Goal: Task Accomplishment & Management: Use online tool/utility

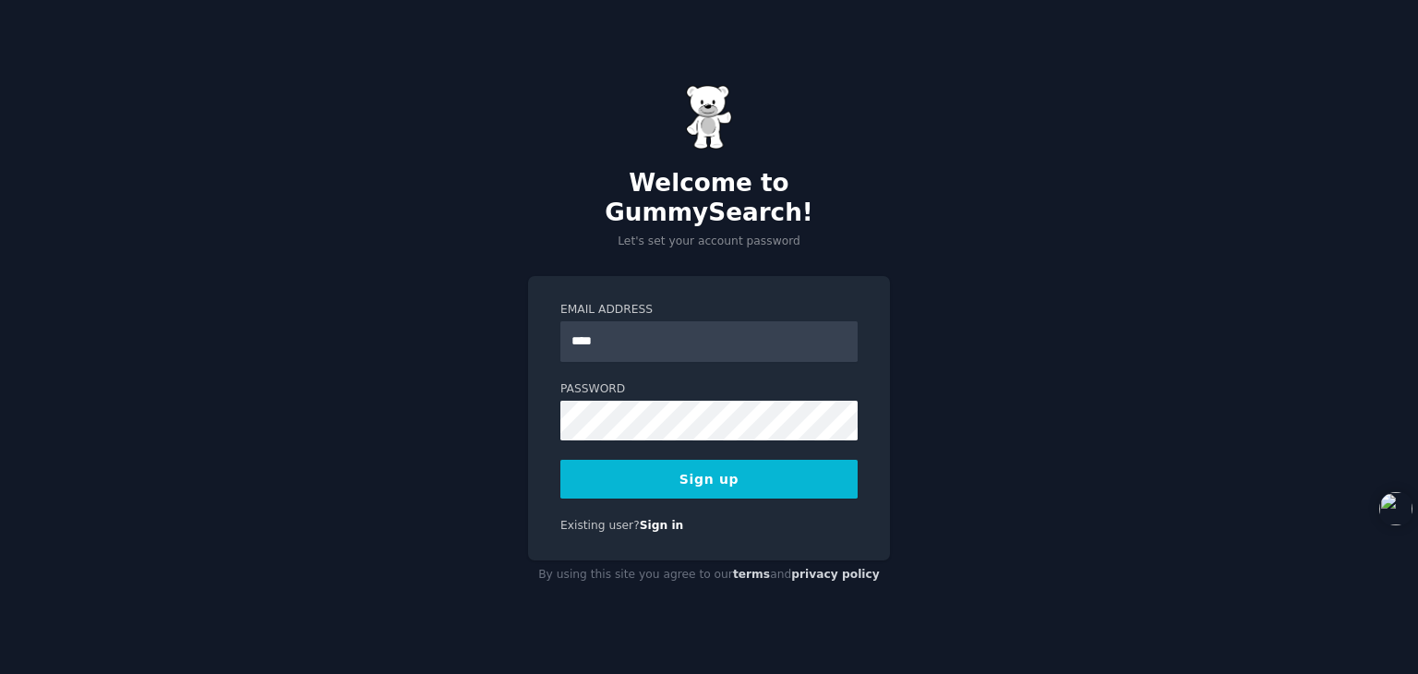
type input "**********"
click at [488, 420] on div "**********" at bounding box center [709, 337] width 1418 height 674
click at [783, 461] on button "Sign up" at bounding box center [708, 479] width 297 height 39
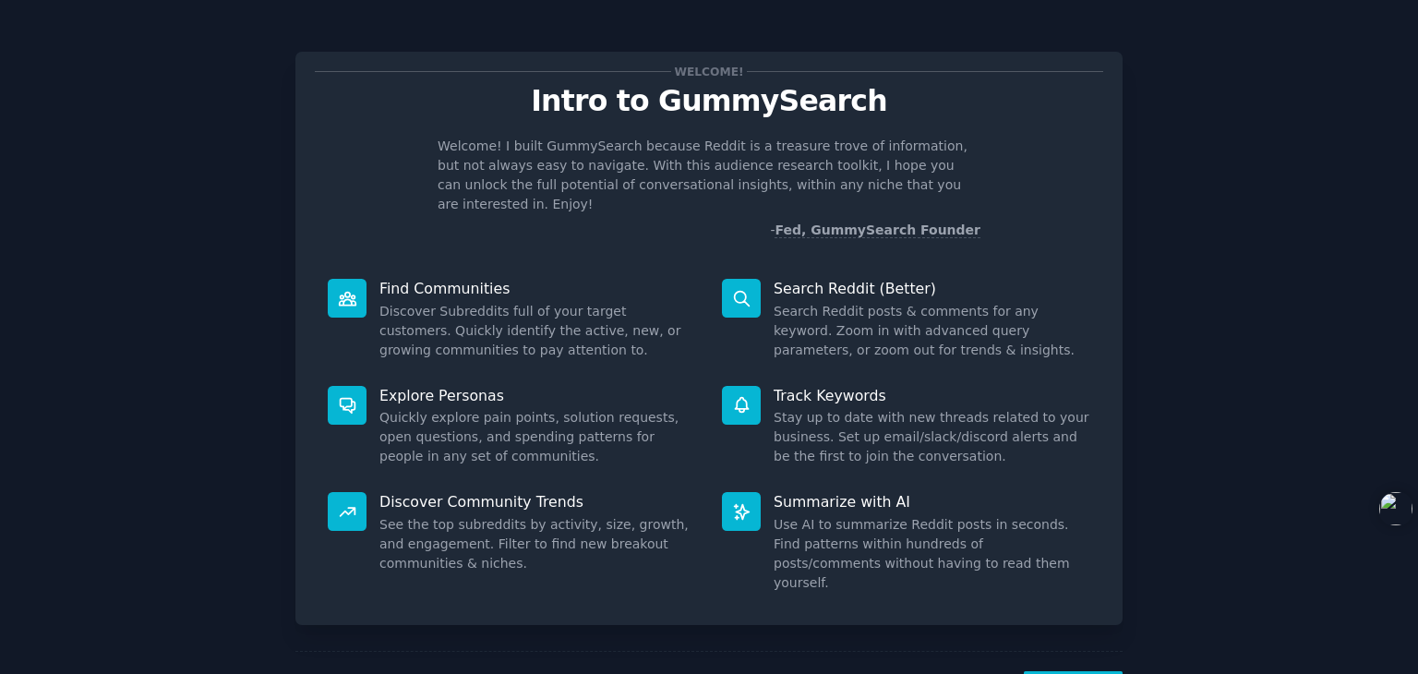
scroll to position [67, 0]
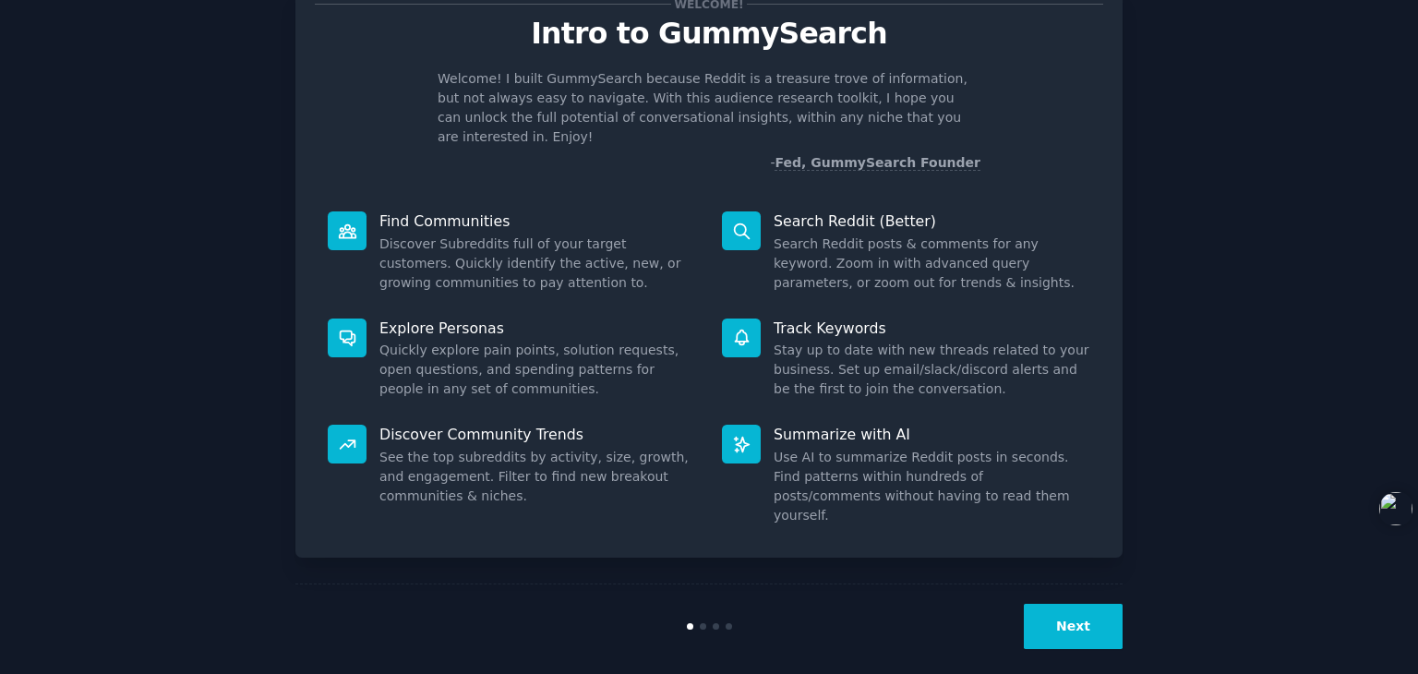
click at [1061, 618] on button "Next" at bounding box center [1073, 626] width 99 height 45
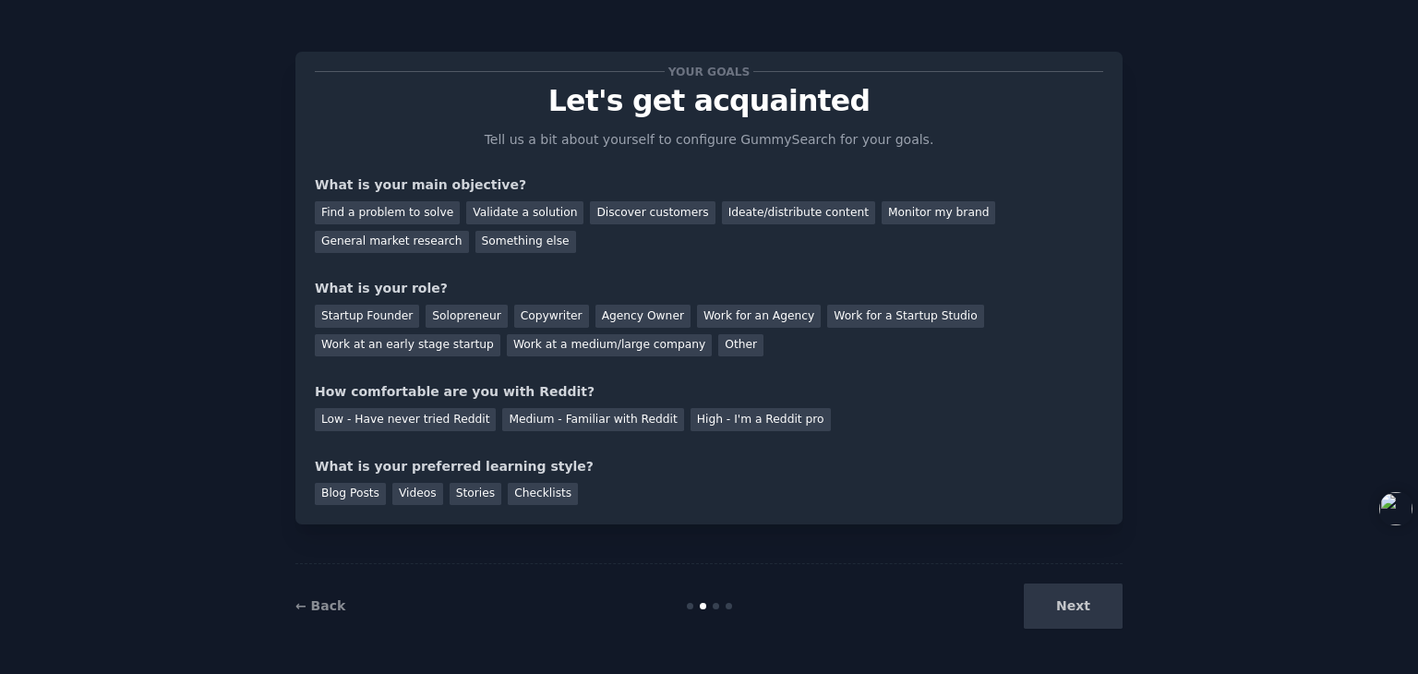
click at [1061, 605] on div "Next" at bounding box center [984, 605] width 276 height 45
click at [625, 210] on div "Discover customers" at bounding box center [652, 212] width 125 height 23
click at [882, 216] on div "Monitor my brand" at bounding box center [938, 212] width 114 height 23
click at [740, 312] on div "Work for an Agency" at bounding box center [759, 316] width 124 height 23
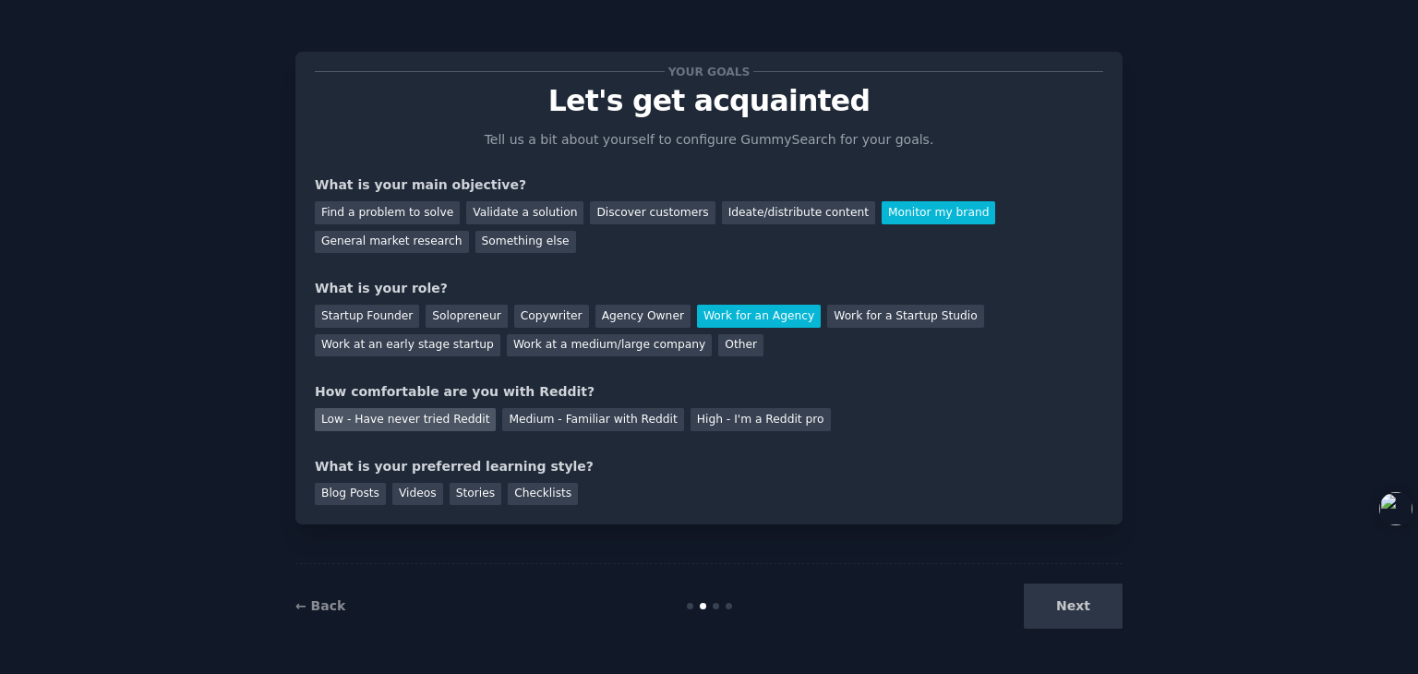
click at [465, 422] on div "Low - Have never tried Reddit" at bounding box center [405, 419] width 181 height 23
click at [436, 494] on div "Videos" at bounding box center [417, 494] width 51 height 23
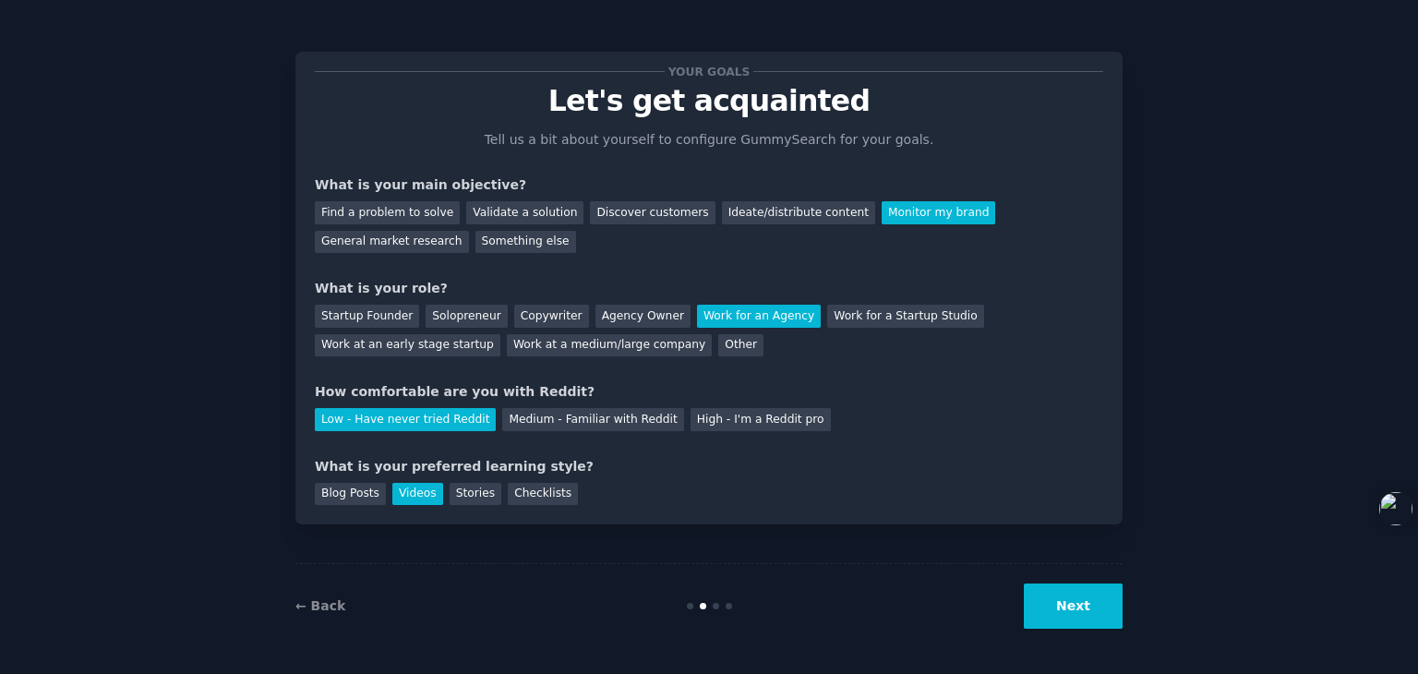
click at [1113, 614] on button "Next" at bounding box center [1073, 605] width 99 height 45
click at [1082, 597] on div "Next" at bounding box center [984, 605] width 276 height 45
click at [801, 504] on div "Blog Posts Videos Stories Checklists" at bounding box center [709, 491] width 788 height 30
click at [1090, 596] on div "Next" at bounding box center [984, 605] width 276 height 45
click at [1086, 605] on div "Next" at bounding box center [984, 605] width 276 height 45
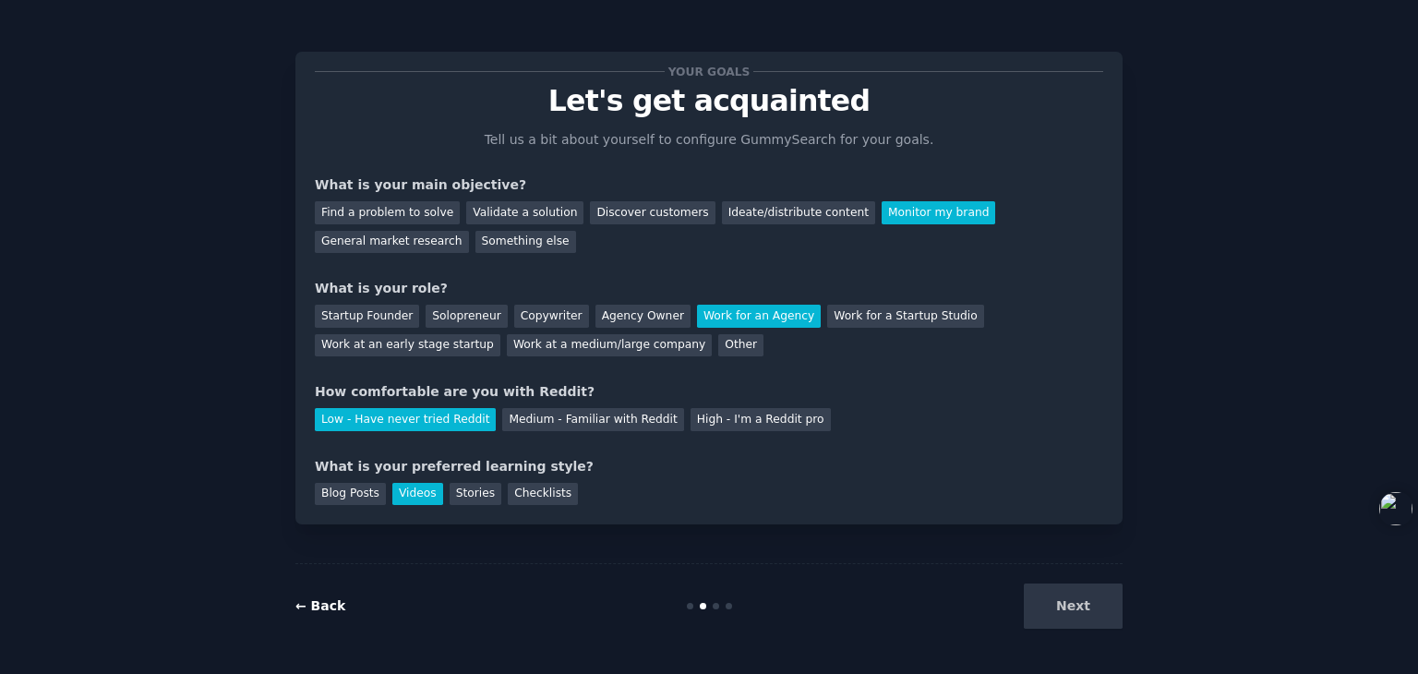
click at [332, 610] on link "← Back" at bounding box center [320, 605] width 50 height 15
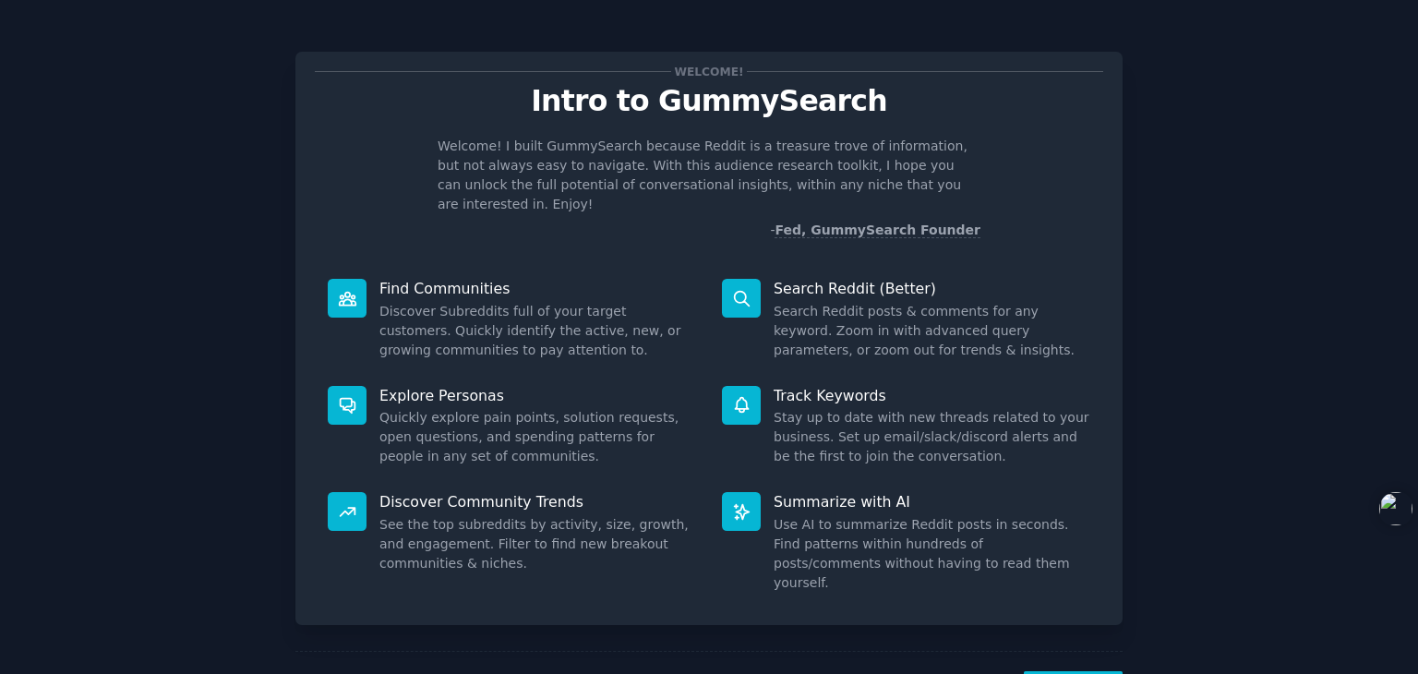
scroll to position [67, 0]
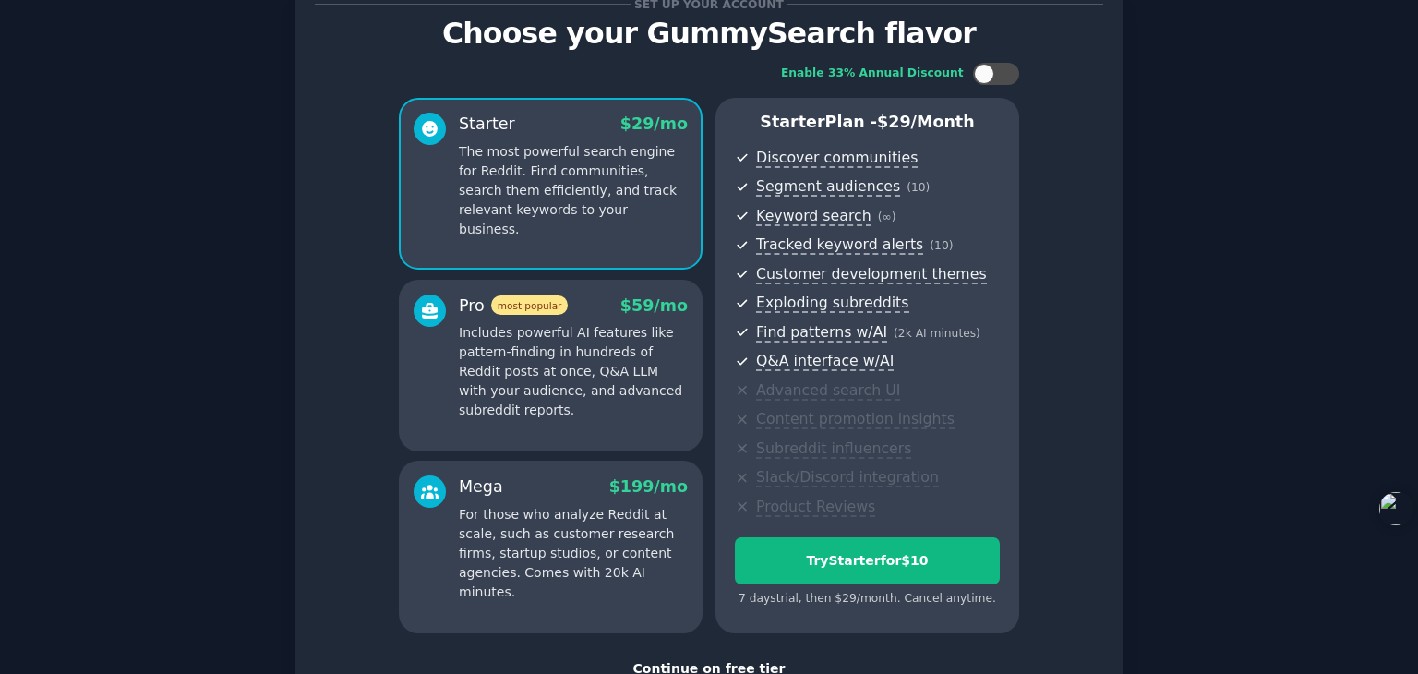
click at [1030, 606] on div "Enable 33% Annual Discount Starter $ 29 /mo The most powerful search engine for…" at bounding box center [709, 348] width 788 height 596
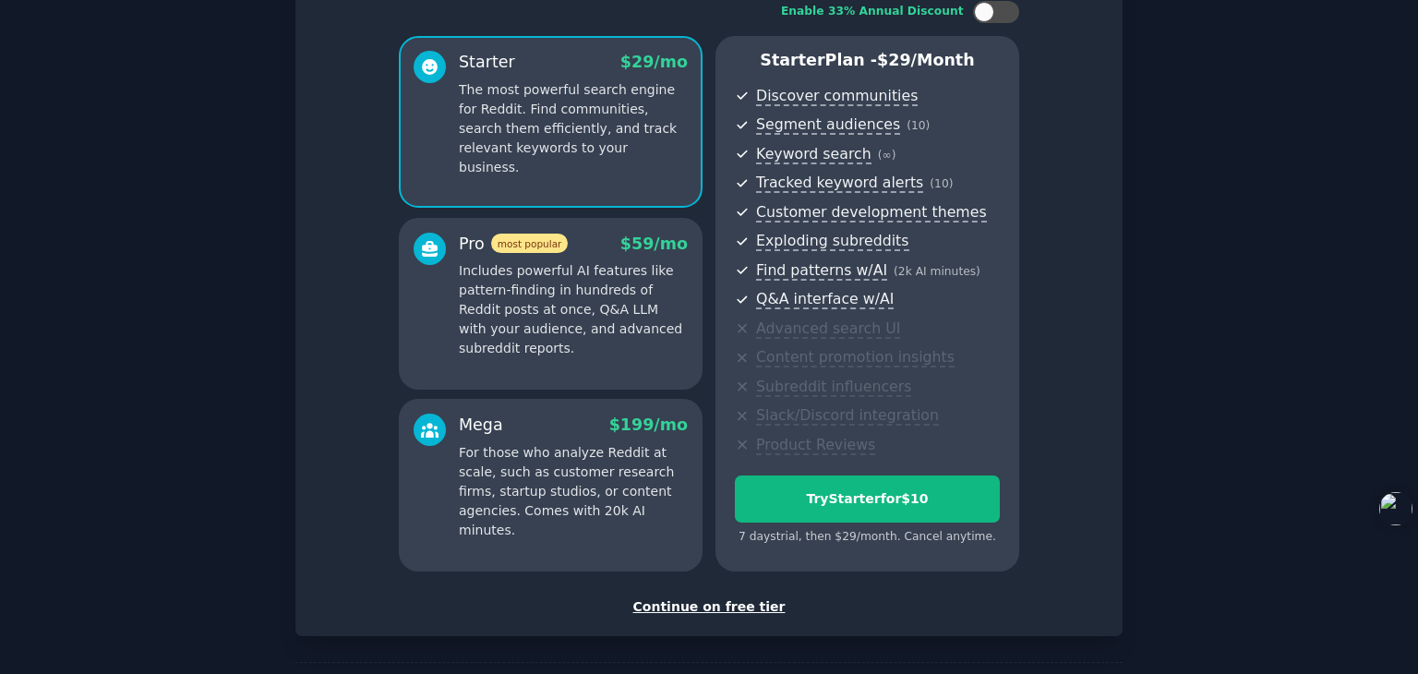
scroll to position [201, 0]
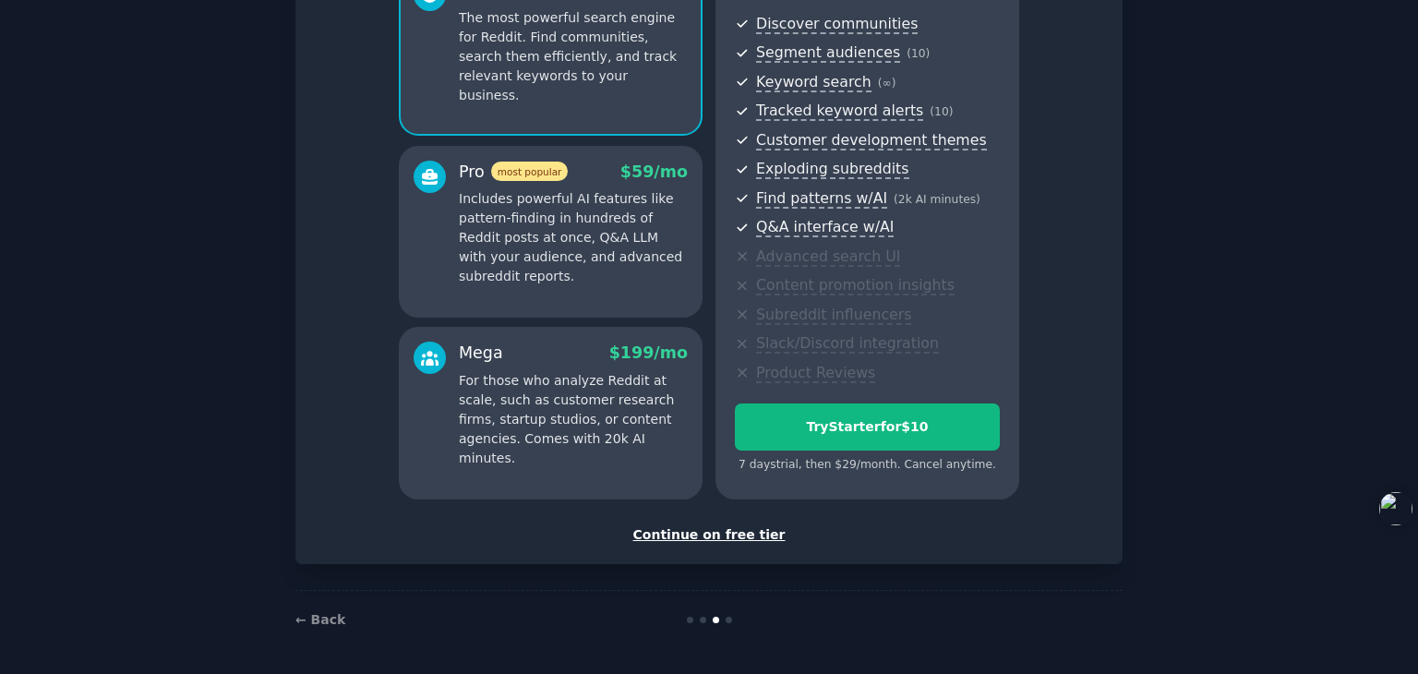
click at [725, 533] on div "Continue on free tier" at bounding box center [709, 534] width 788 height 19
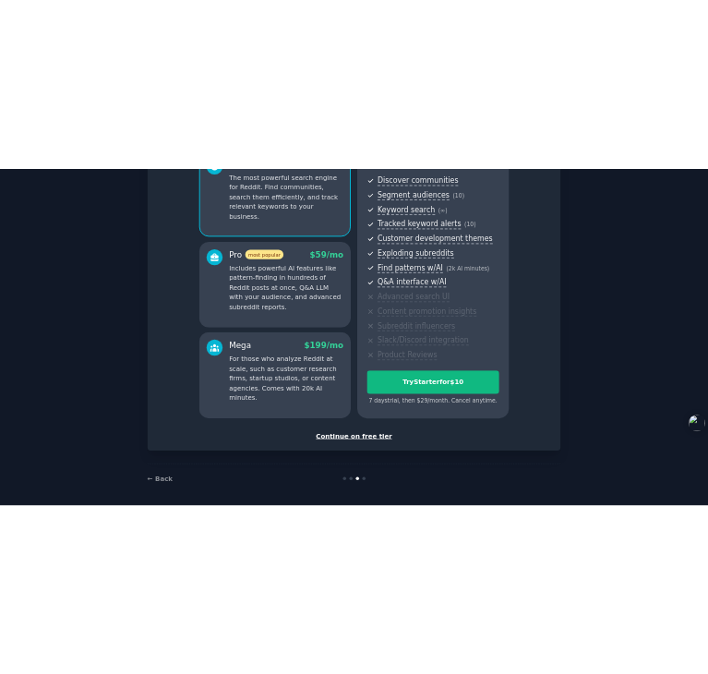
scroll to position [103, 0]
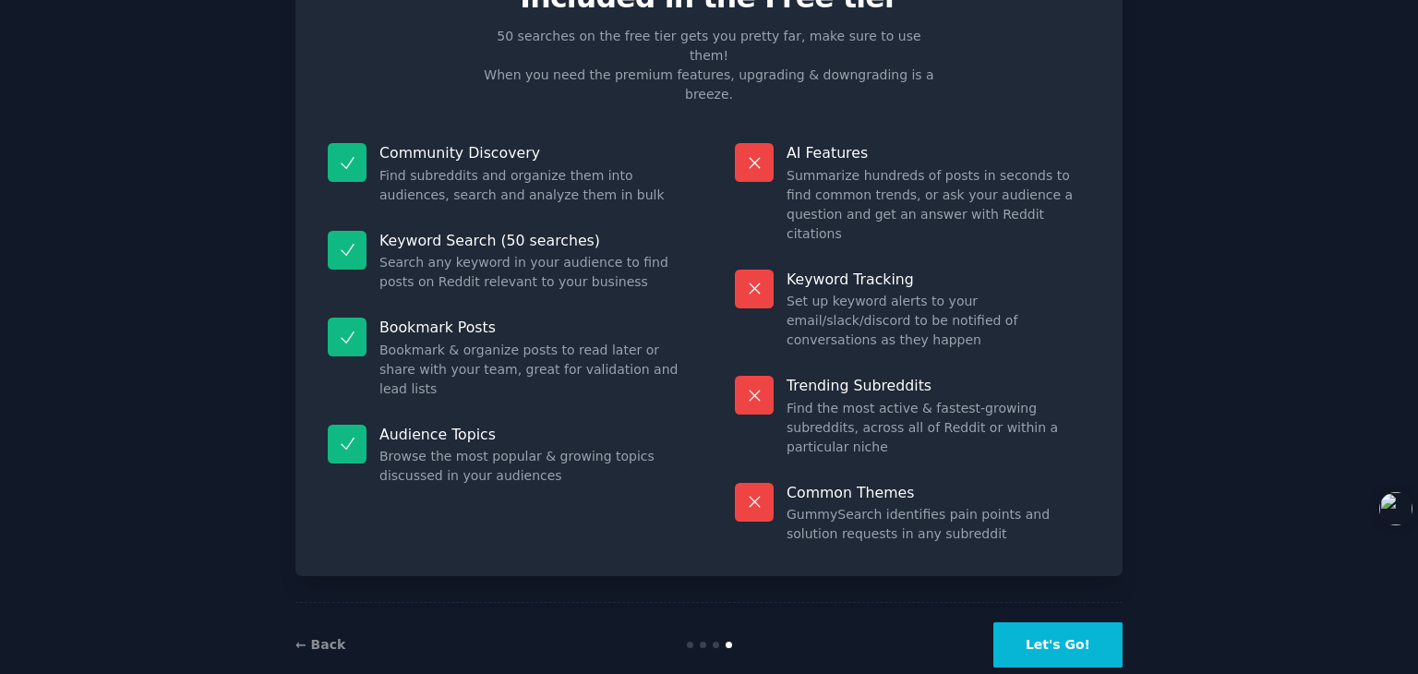
click at [1089, 622] on button "Let's Go!" at bounding box center [1057, 644] width 129 height 45
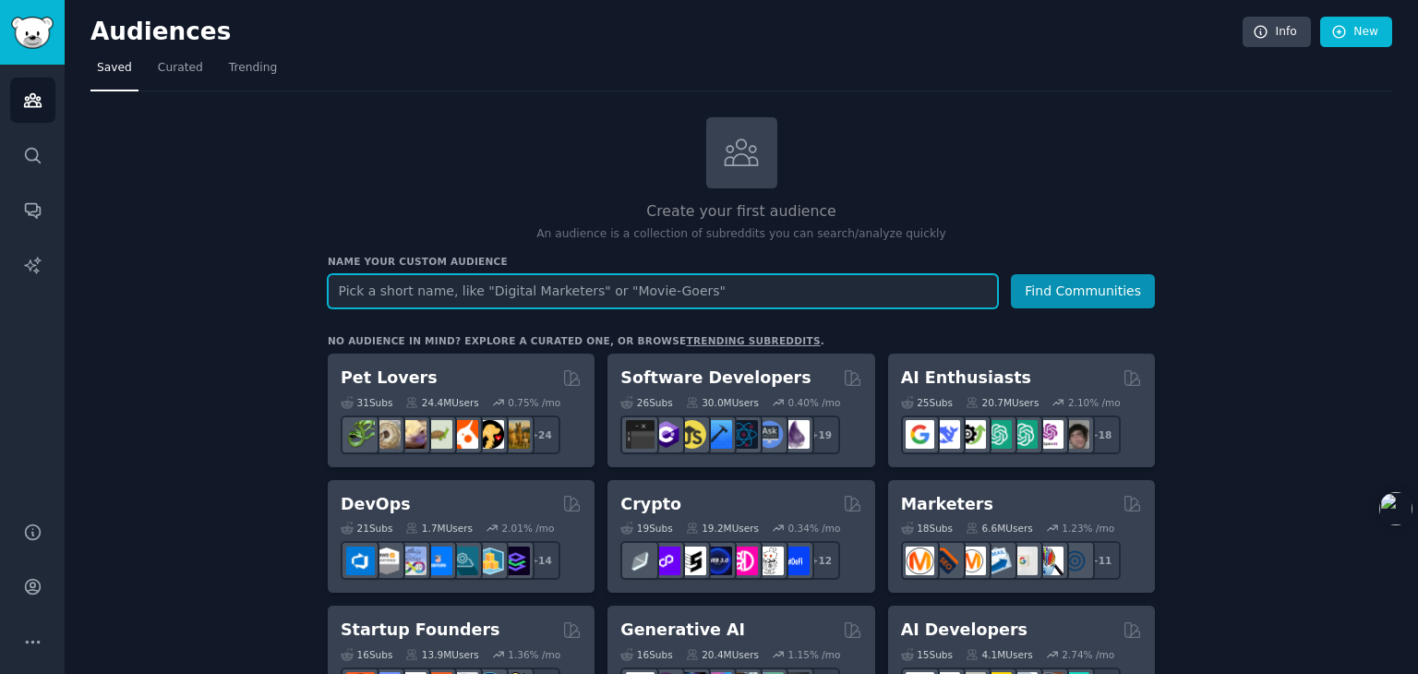
click at [402, 289] on input "text" at bounding box center [663, 291] width 670 height 34
type input "a"
type input "A"
type input "aiART"
click at [1011, 274] on button "Find Communities" at bounding box center [1083, 291] width 144 height 34
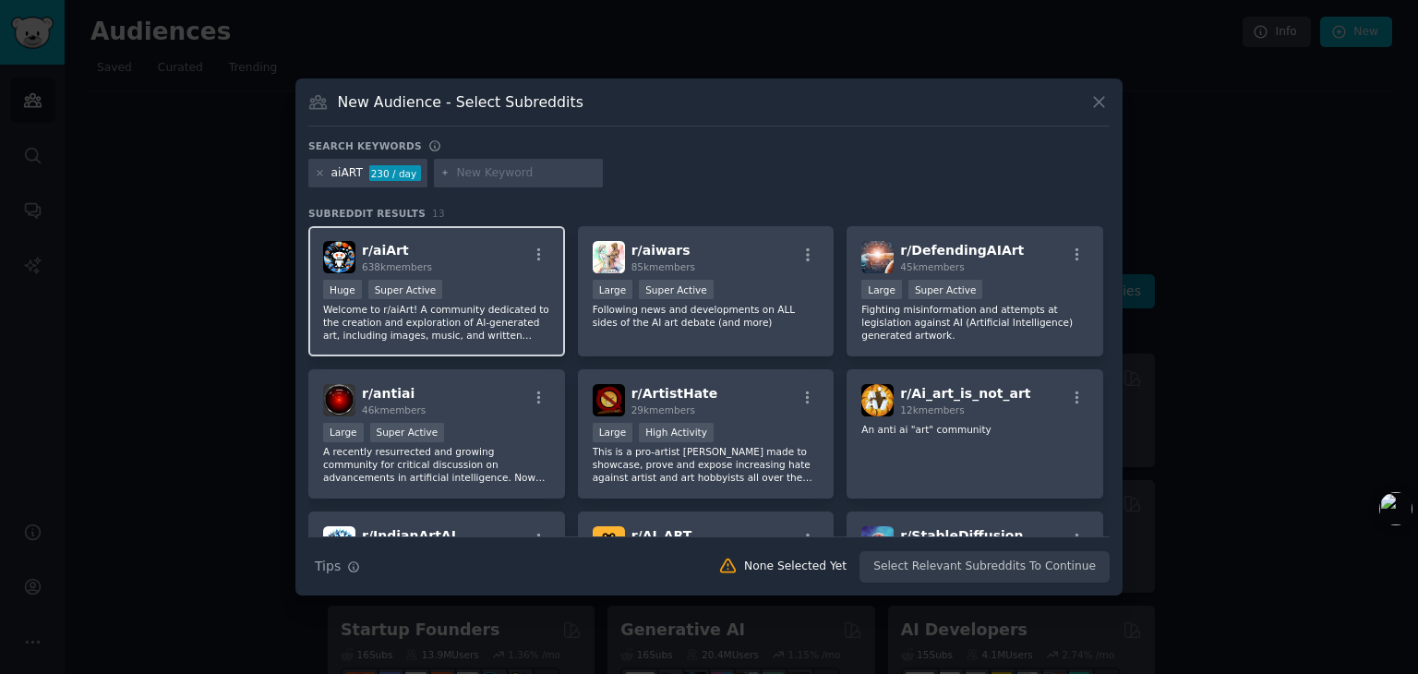
click at [421, 265] on span "638k members" at bounding box center [397, 266] width 70 height 11
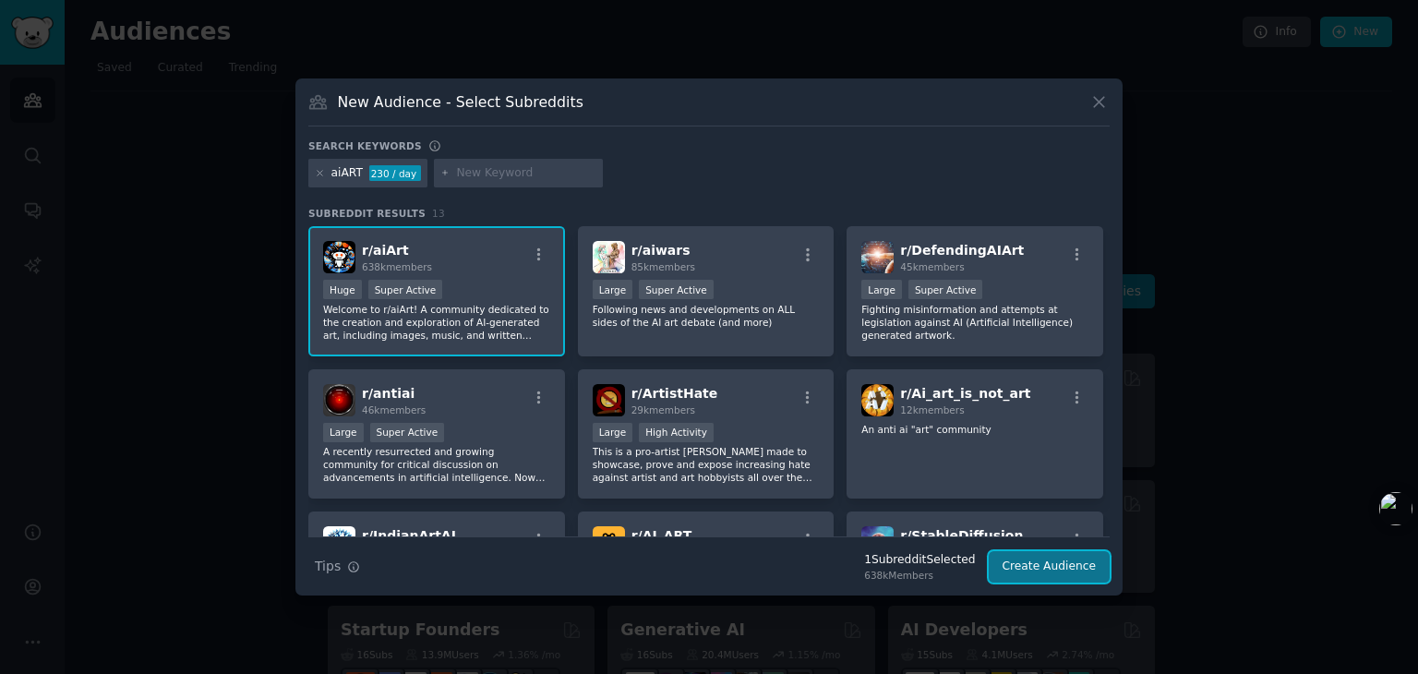
click at [1009, 569] on button "Create Audience" at bounding box center [1050, 566] width 122 height 31
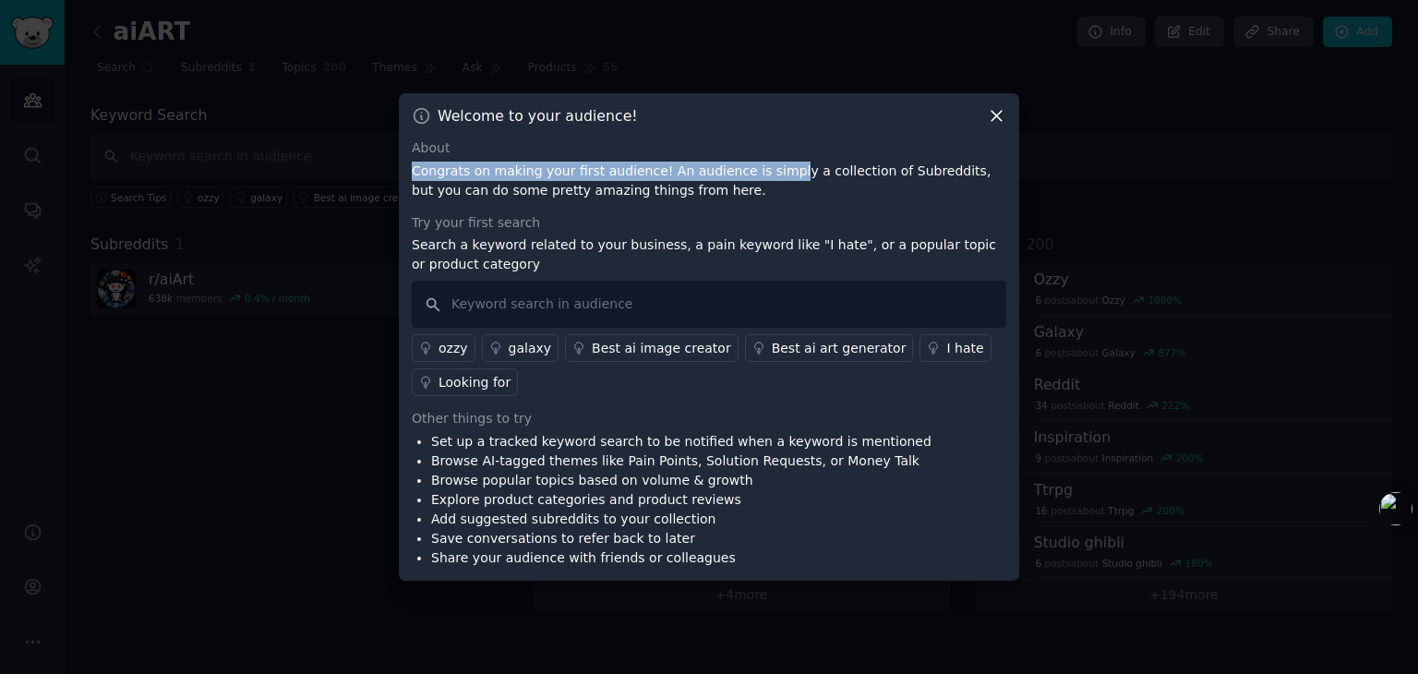
drag, startPoint x: 412, startPoint y: 173, endPoint x: 794, endPoint y: 168, distance: 382.1
click at [794, 168] on p "Congrats on making your first audience! An audience is simply a collection of S…" at bounding box center [709, 181] width 594 height 39
copy p "Congrats on making your first audience! An audience is simpl"
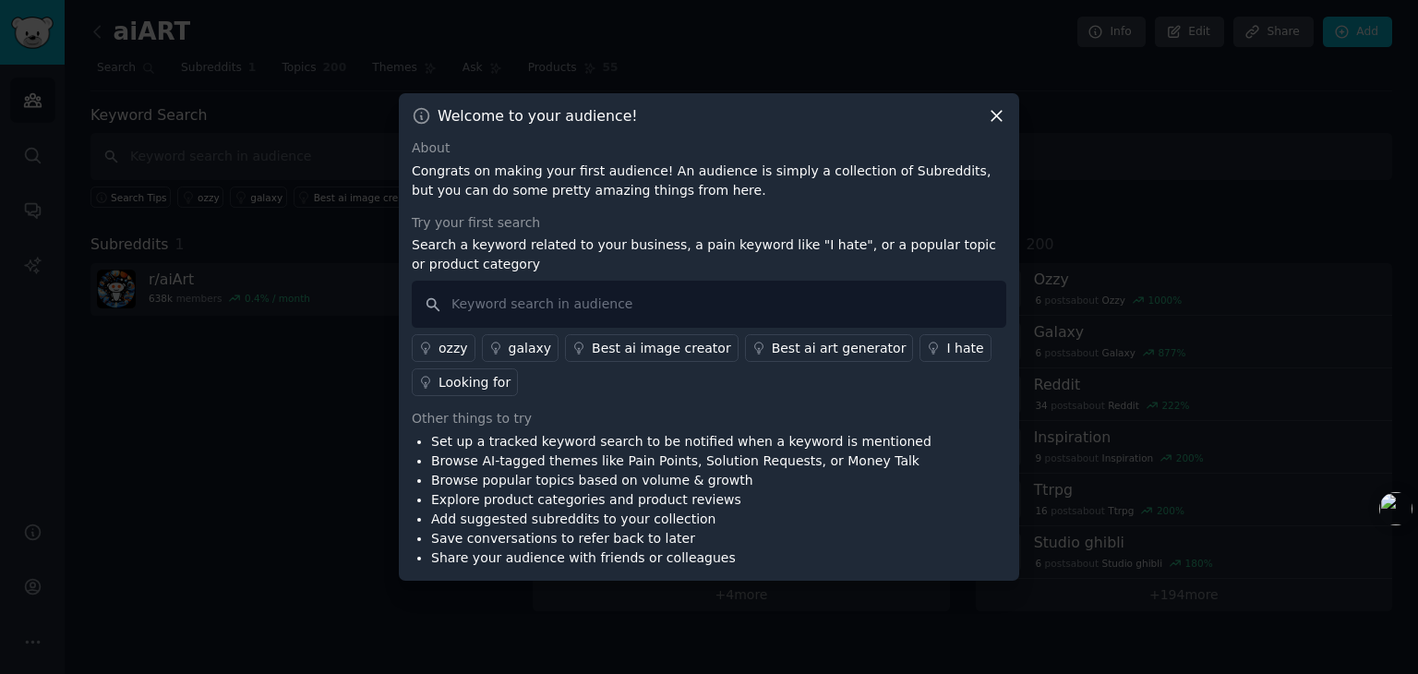
click at [727, 204] on div "About Congrats on making your first audience! An audience is simply a collectio…" at bounding box center [709, 352] width 594 height 429
click at [461, 348] on div "ozzy" at bounding box center [453, 348] width 30 height 19
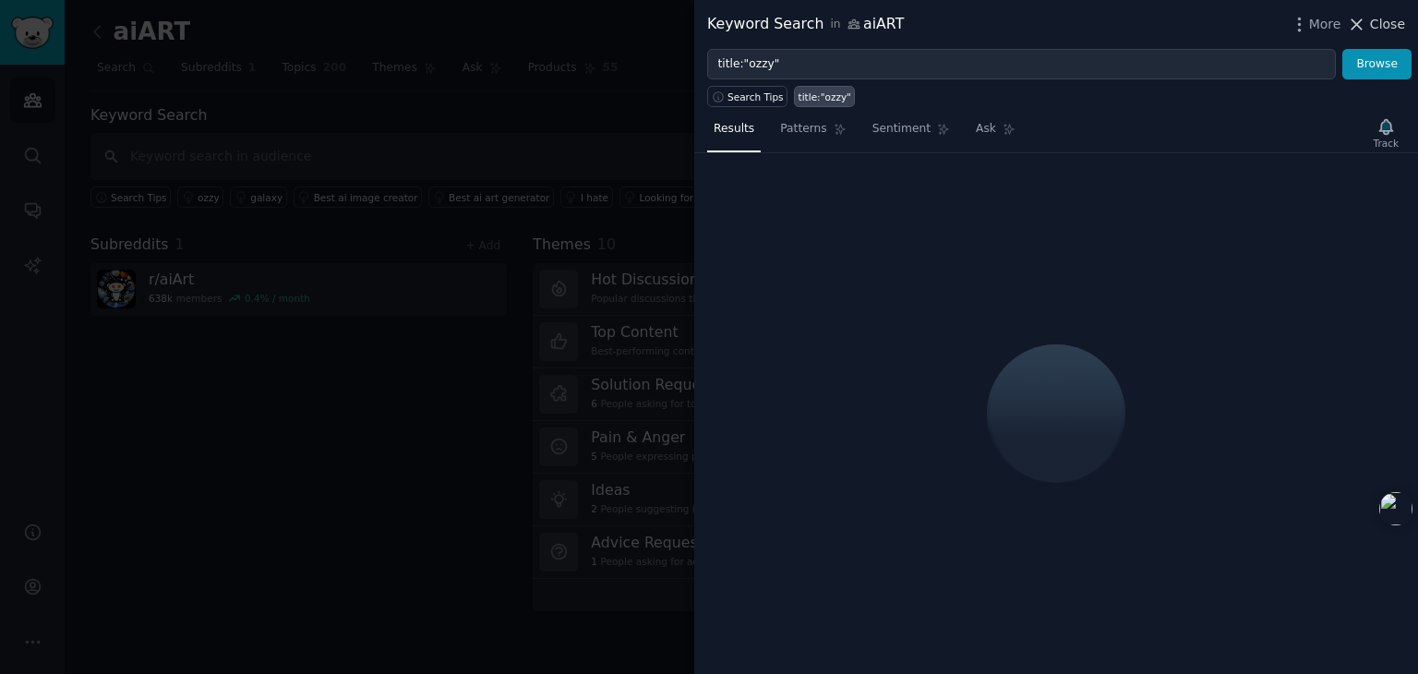
click at [1381, 24] on span "Close" at bounding box center [1387, 24] width 35 height 19
